Goal: Transaction & Acquisition: Purchase product/service

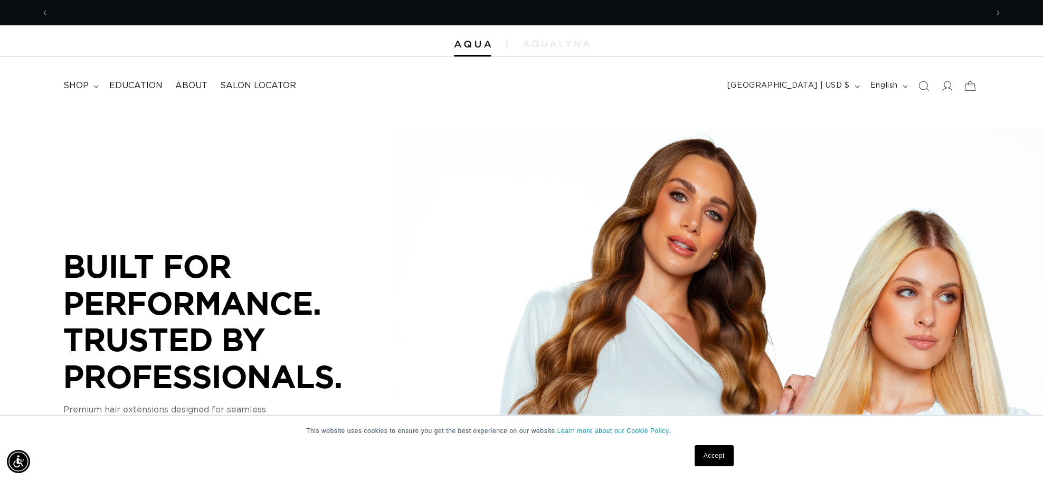
scroll to position [0, 939]
click at [81, 84] on span "shop" at bounding box center [75, 85] width 25 height 11
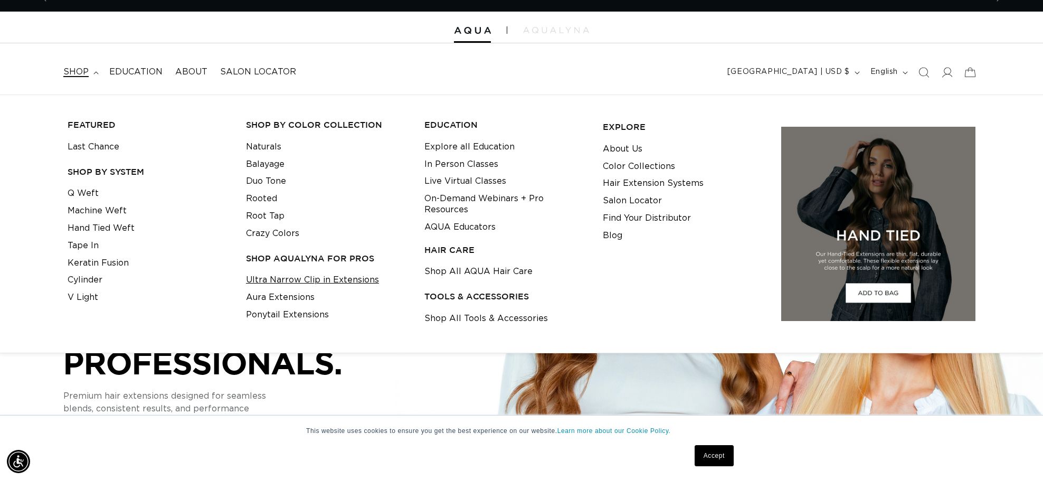
scroll to position [0, 1878]
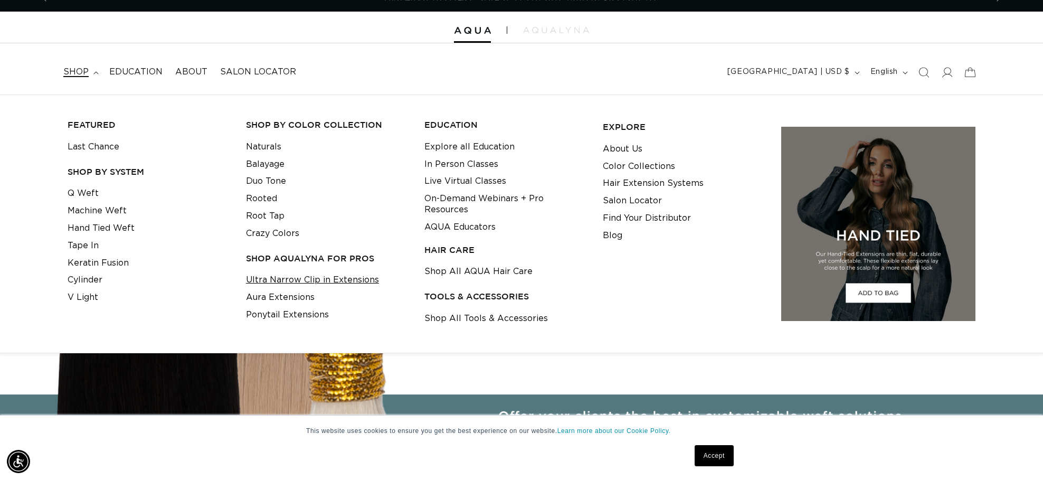
click at [332, 283] on link "Ultra Narrow Clip in Extensions" at bounding box center [312, 279] width 133 height 17
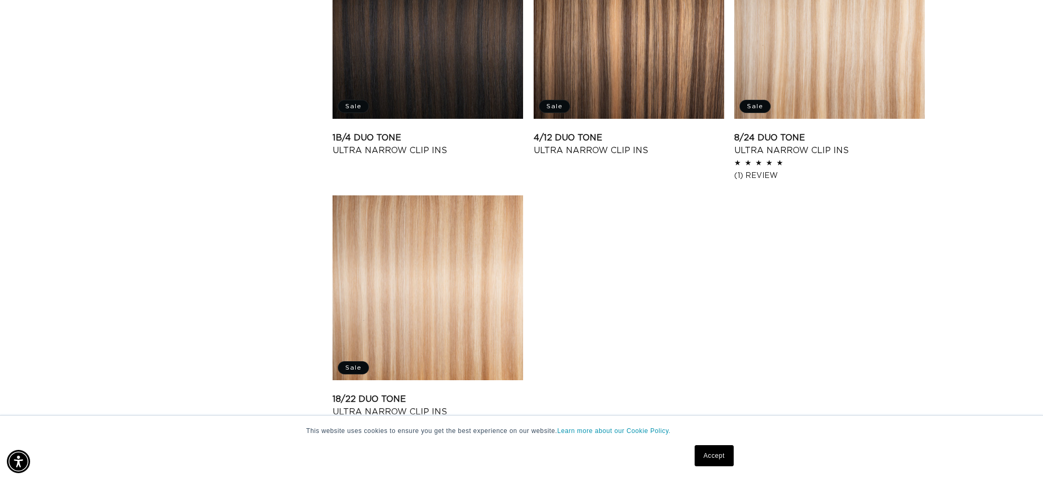
scroll to position [1512, 0]
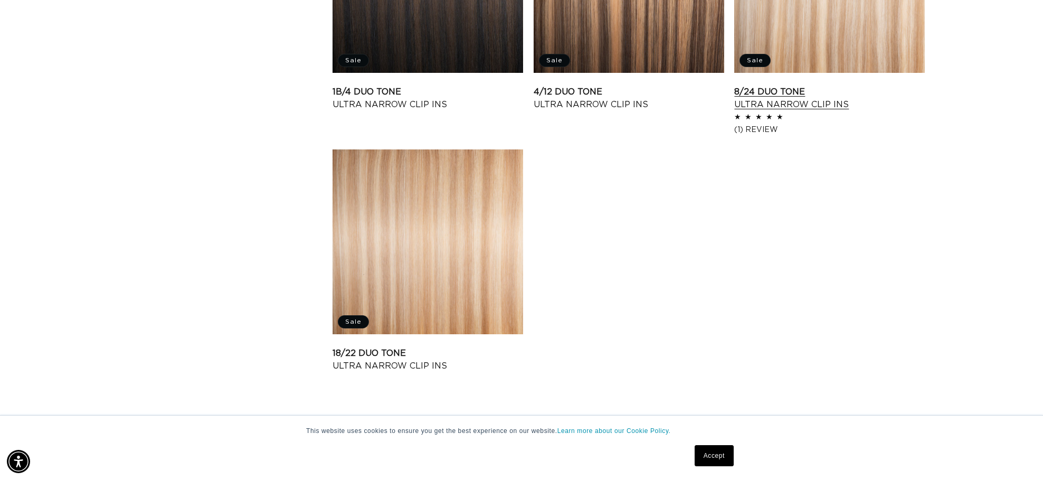
click at [796, 108] on link "8/24 Duo Tone Ultra Narrow Clip Ins" at bounding box center [830, 98] width 191 height 25
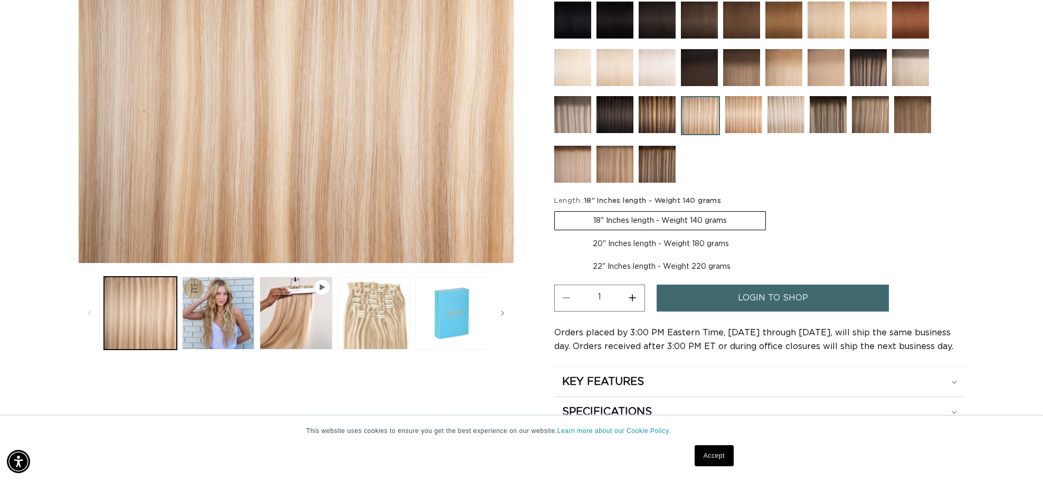
scroll to position [275, 0]
click at [787, 299] on span "login to shop" at bounding box center [773, 297] width 70 height 27
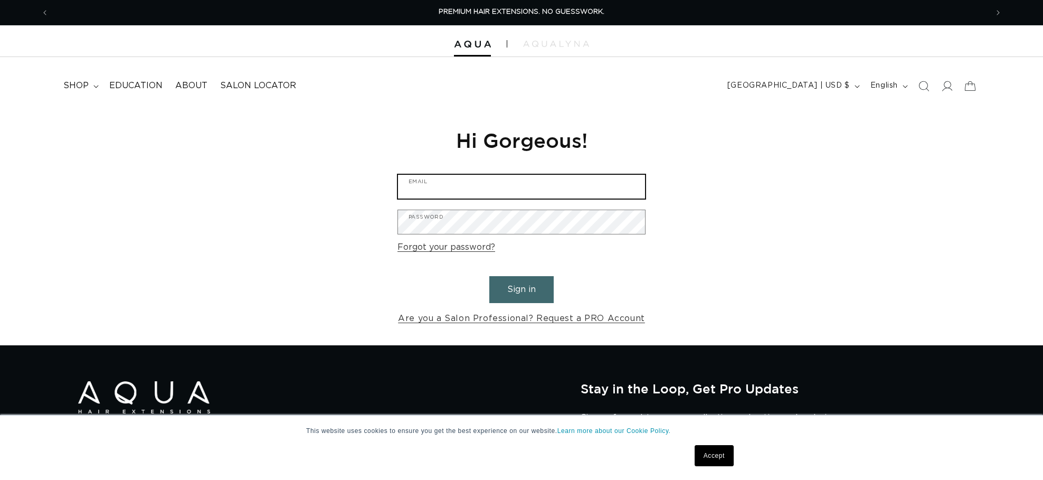
click at [524, 181] on input "Email" at bounding box center [521, 187] width 247 height 24
type input "[EMAIL_ADDRESS][DOMAIN_NAME]"
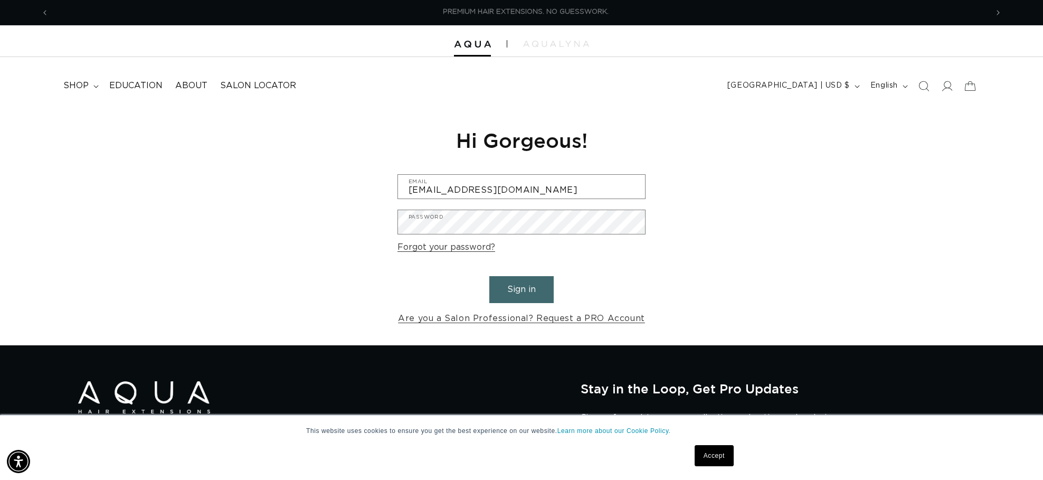
scroll to position [0, 939]
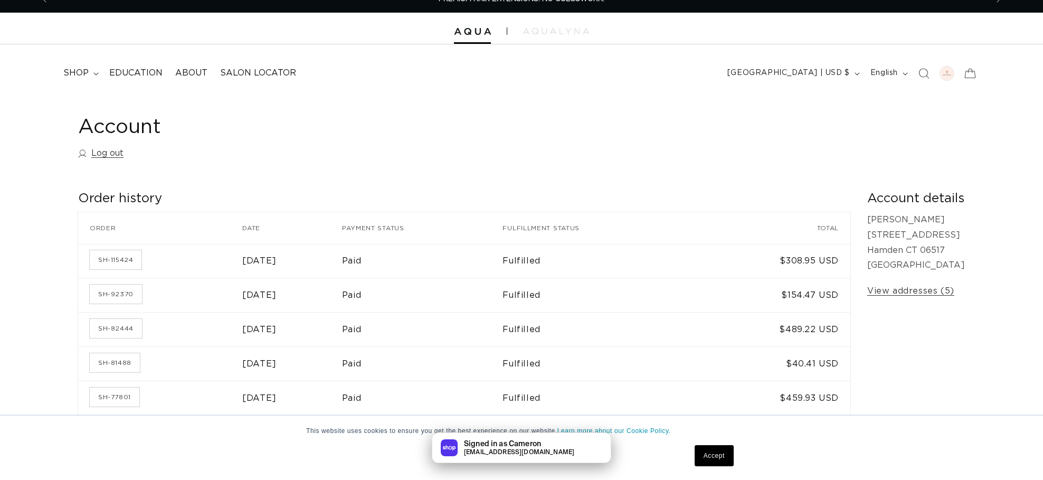
scroll to position [15, 0]
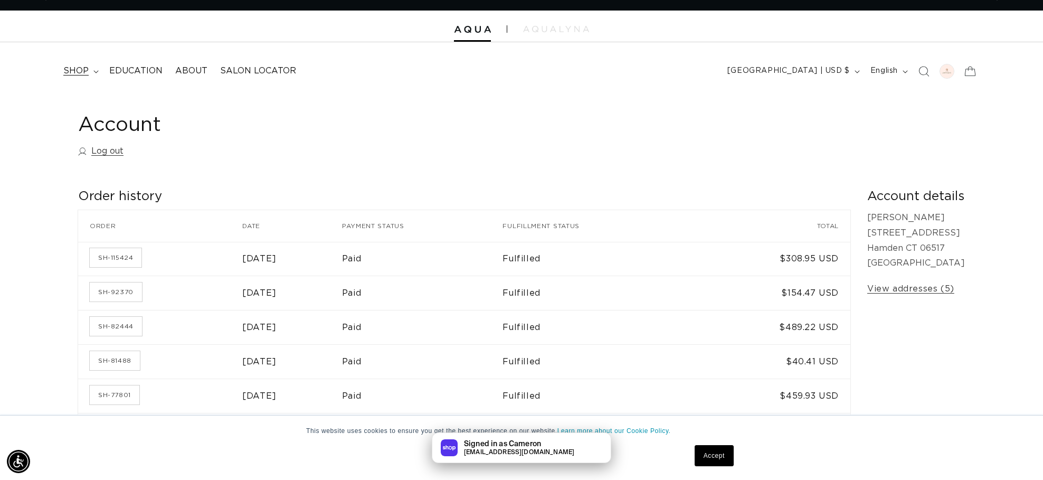
click at [86, 67] on span "shop" at bounding box center [75, 70] width 25 height 11
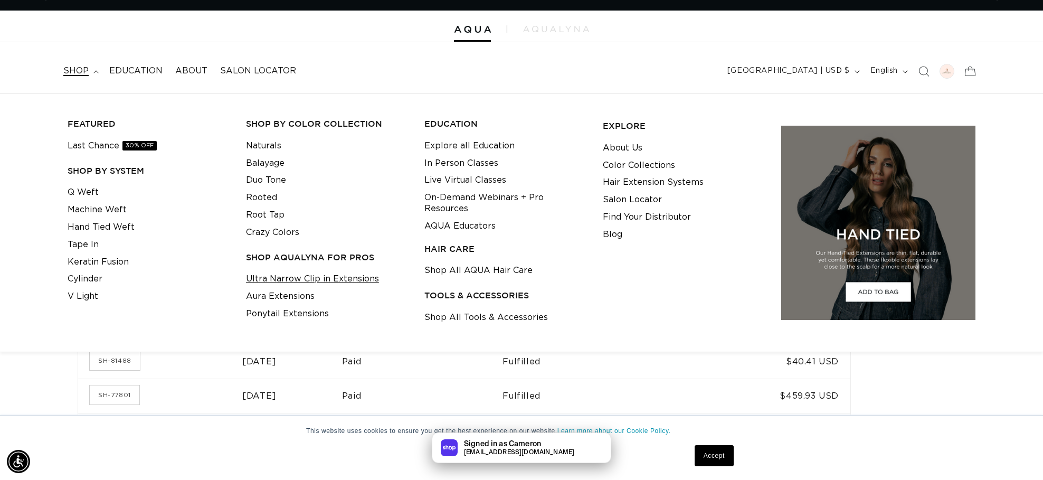
click at [316, 281] on link "Ultra Narrow Clip in Extensions" at bounding box center [312, 278] width 133 height 17
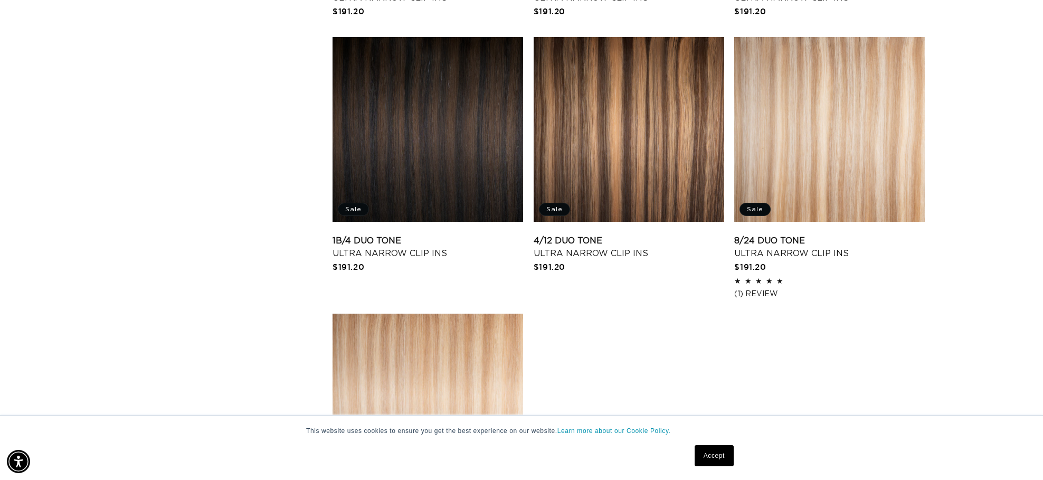
scroll to position [1359, 0]
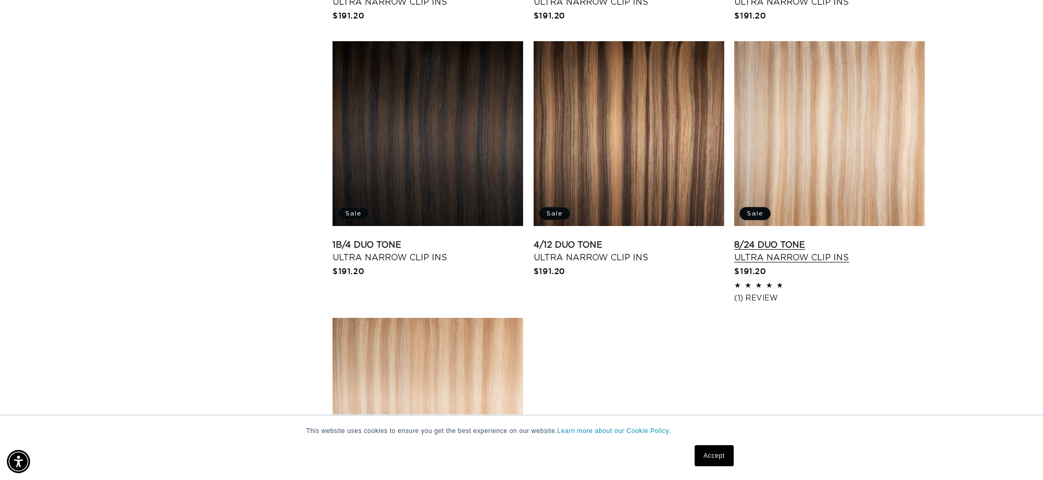
click at [793, 249] on link "8/24 Duo Tone Ultra Narrow Clip Ins" at bounding box center [830, 251] width 191 height 25
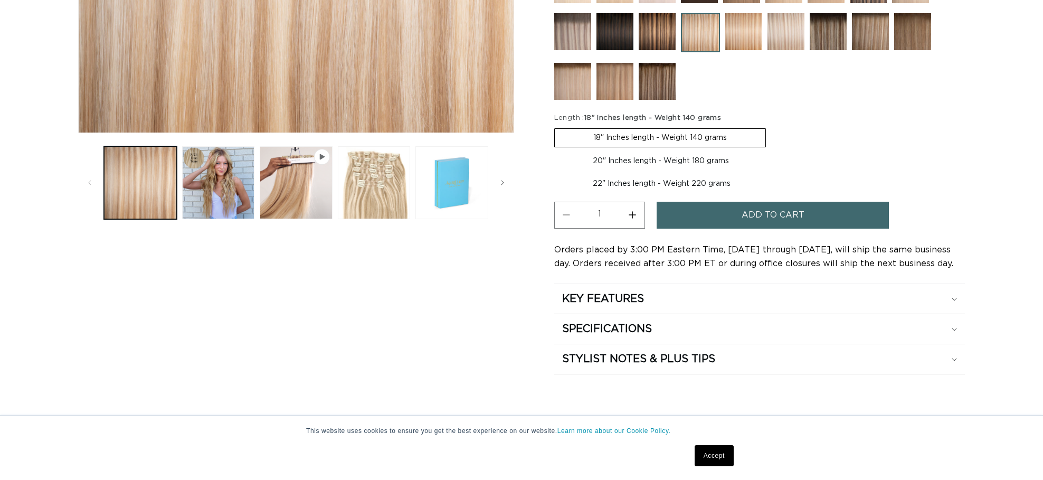
scroll to position [513, 0]
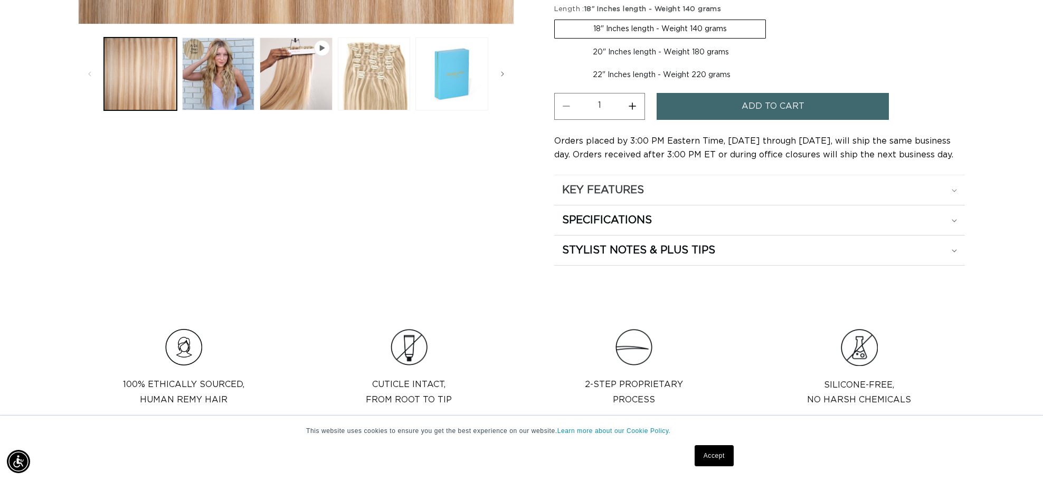
click at [649, 184] on div "KEY FEATURES" at bounding box center [759, 190] width 395 height 14
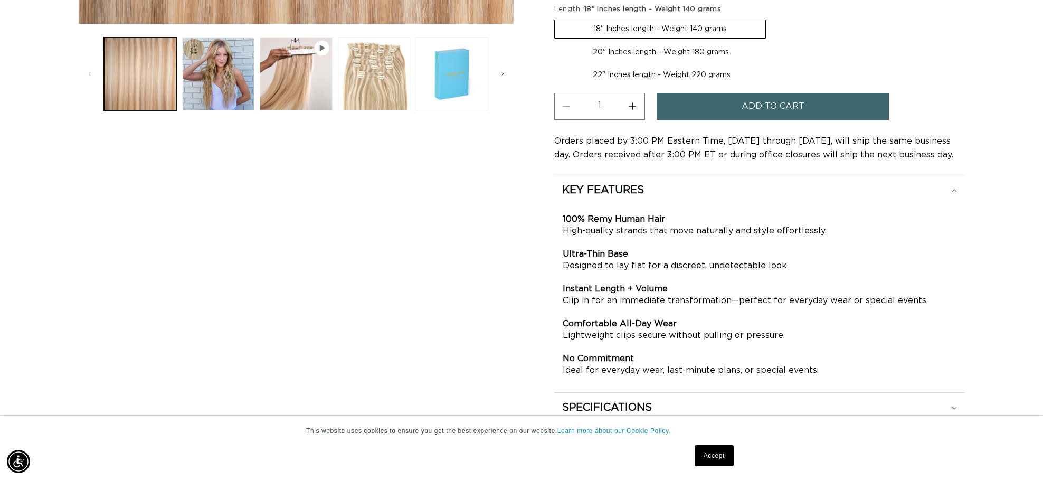
scroll to position [0, 939]
click at [656, 320] on strong "Comfortable All-Day Wear" at bounding box center [620, 323] width 114 height 8
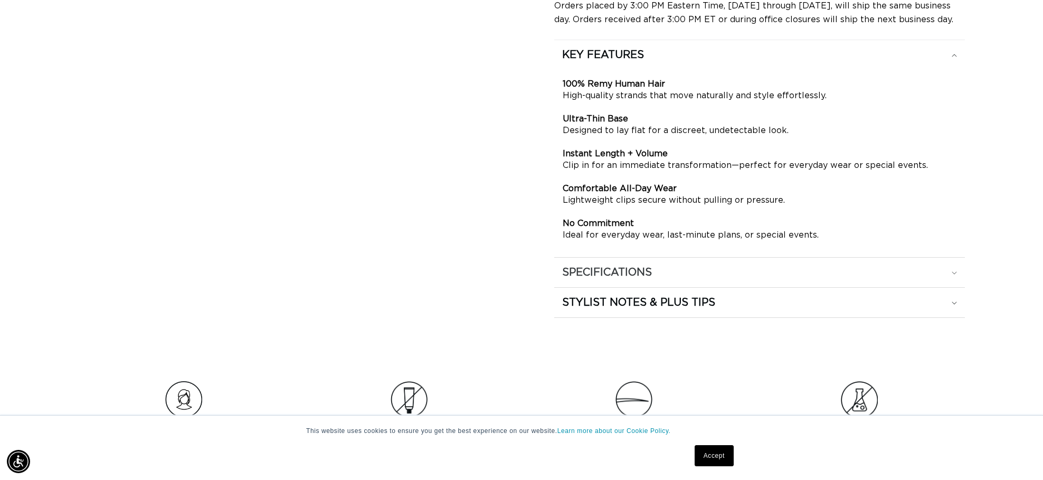
scroll to position [649, 0]
click at [696, 267] on div "SPECIFICATIONS" at bounding box center [759, 272] width 395 height 14
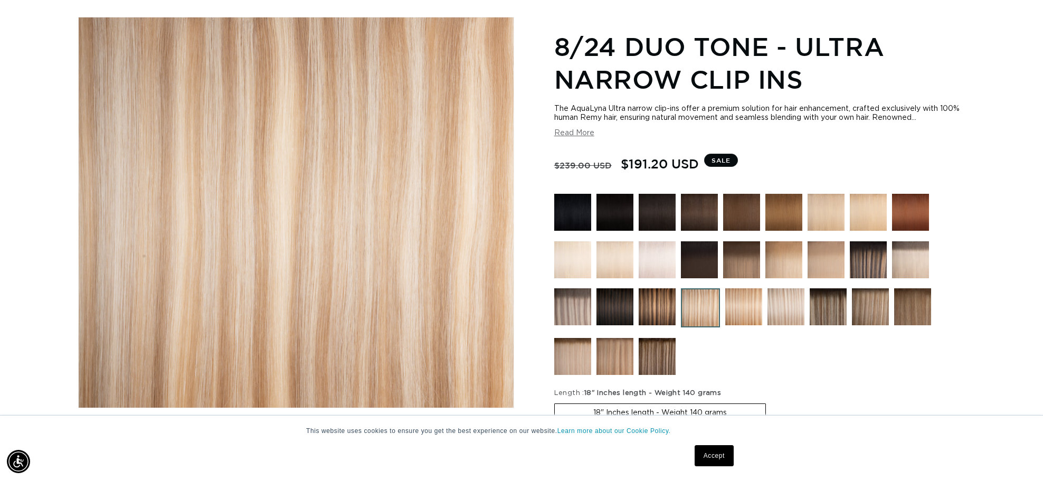
scroll to position [0, 0]
click at [739, 307] on img at bounding box center [744, 306] width 37 height 37
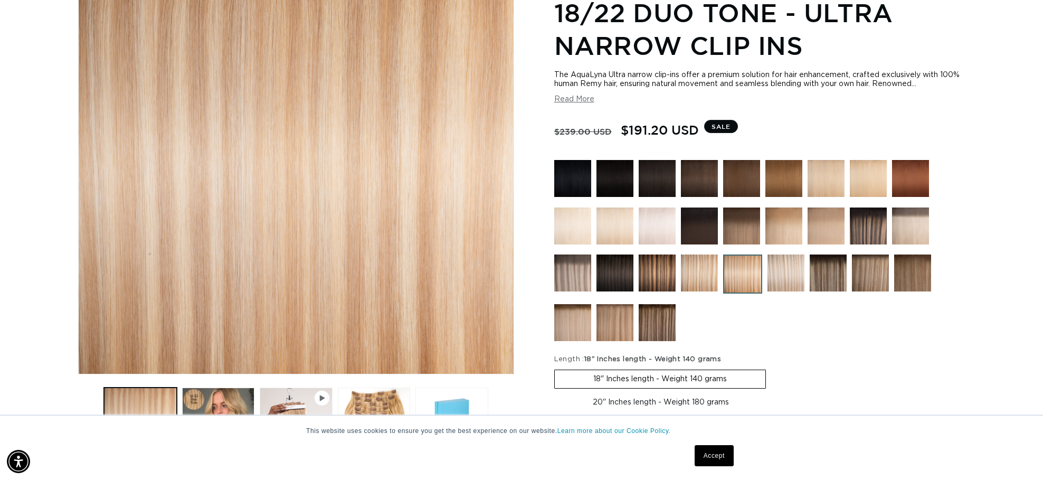
scroll to position [0, 1878]
click at [571, 314] on img at bounding box center [572, 322] width 37 height 37
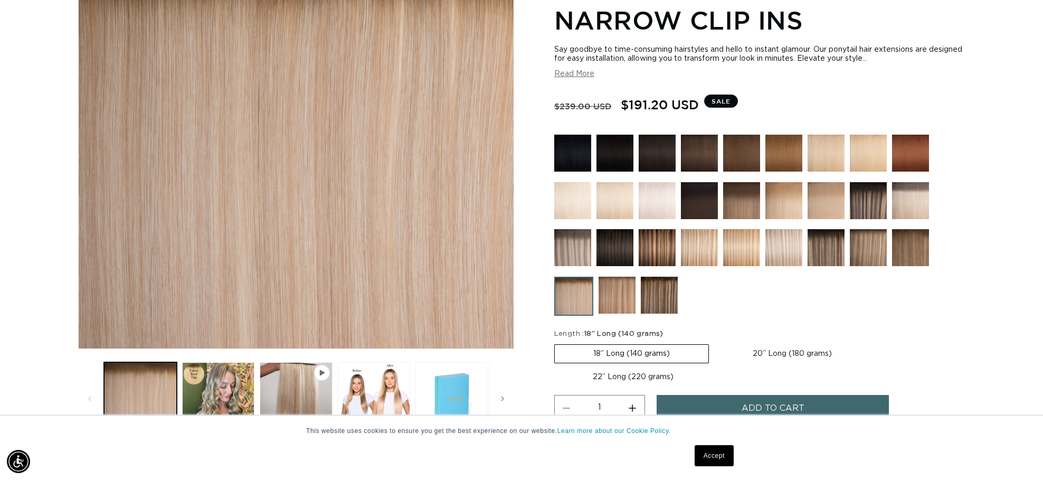
scroll to position [0, 939]
click at [794, 249] on img at bounding box center [784, 247] width 37 height 37
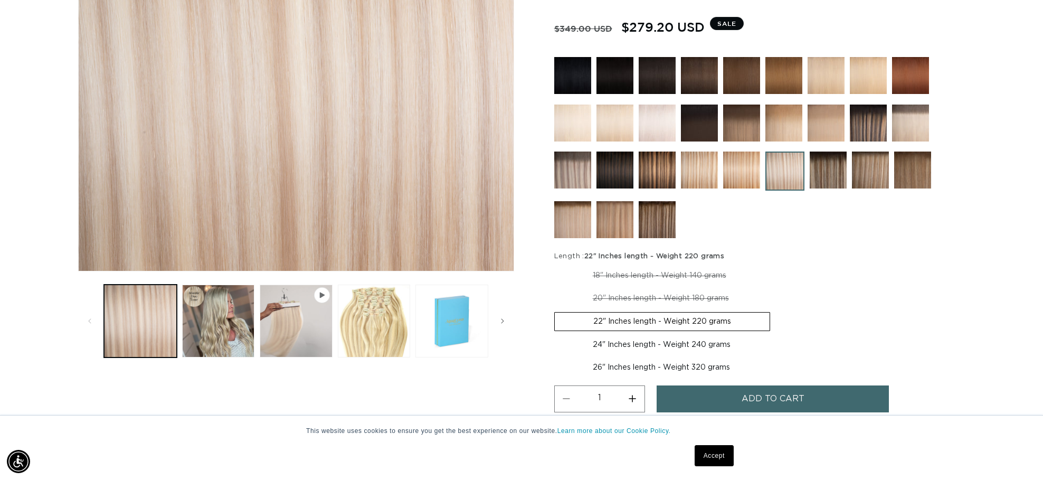
click at [831, 167] on img at bounding box center [828, 170] width 37 height 37
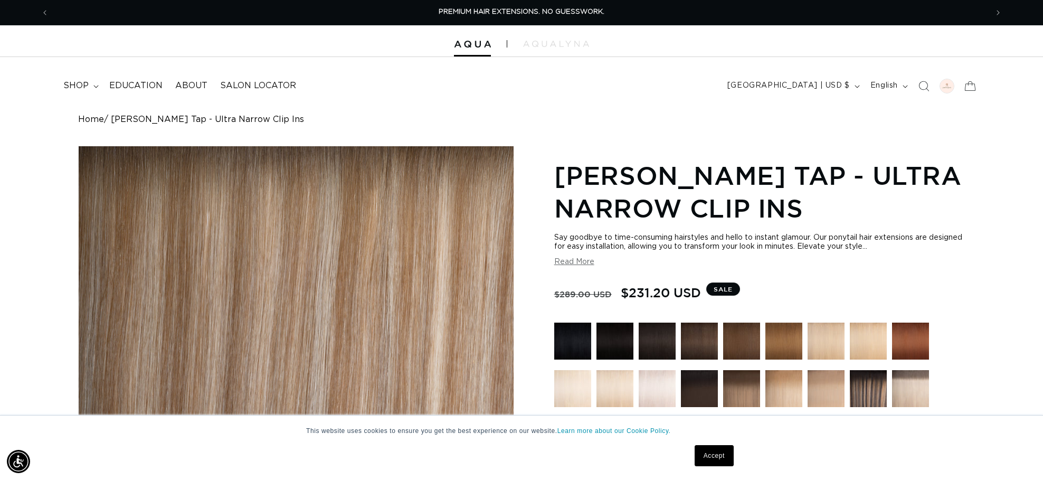
click at [575, 265] on button "Read More" at bounding box center [574, 262] width 40 height 9
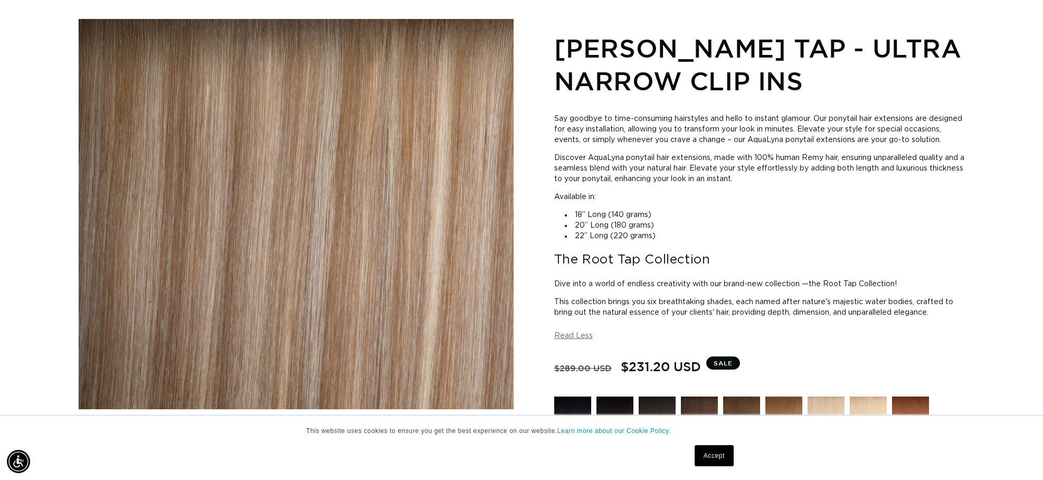
scroll to position [0, 1878]
